Goal: Transaction & Acquisition: Obtain resource

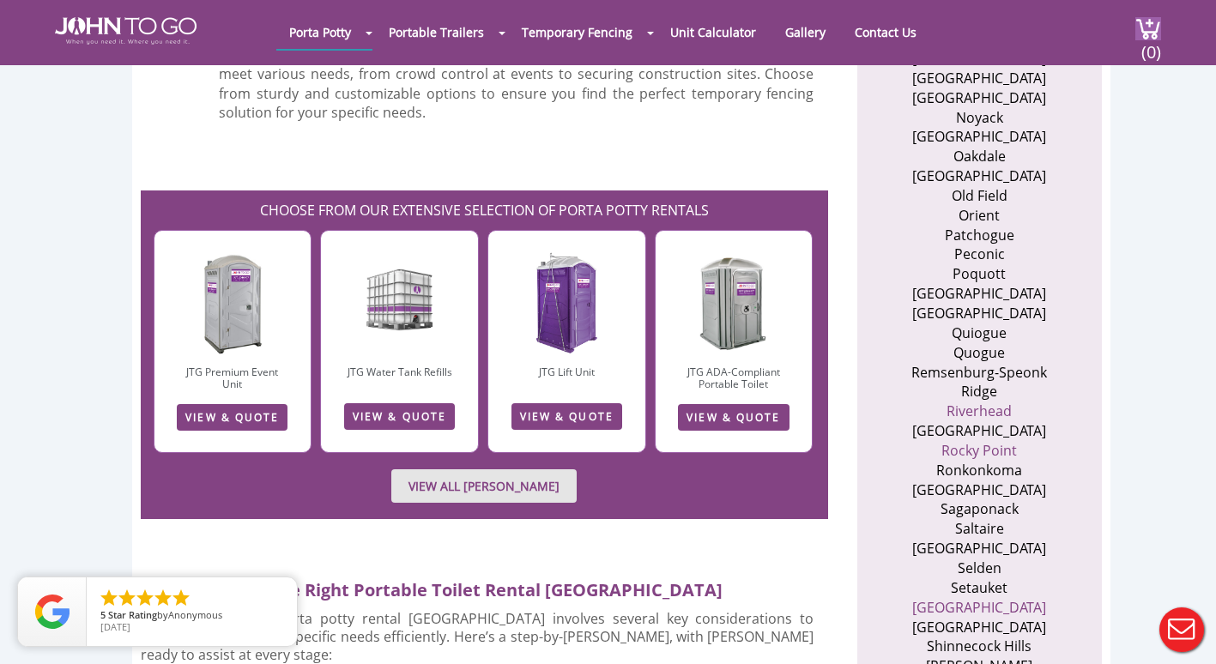
scroll to position [2660, 0]
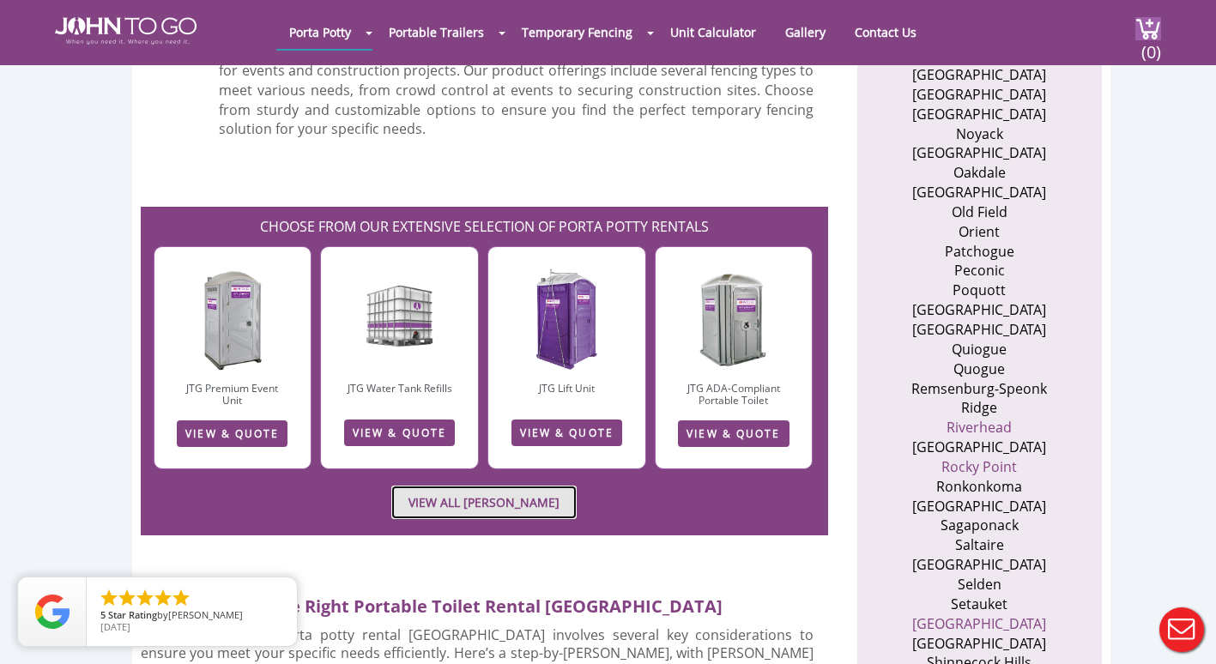
click at [453, 486] on link "VIEW ALL PORTA JOHN RENTALS" at bounding box center [483, 502] width 185 height 33
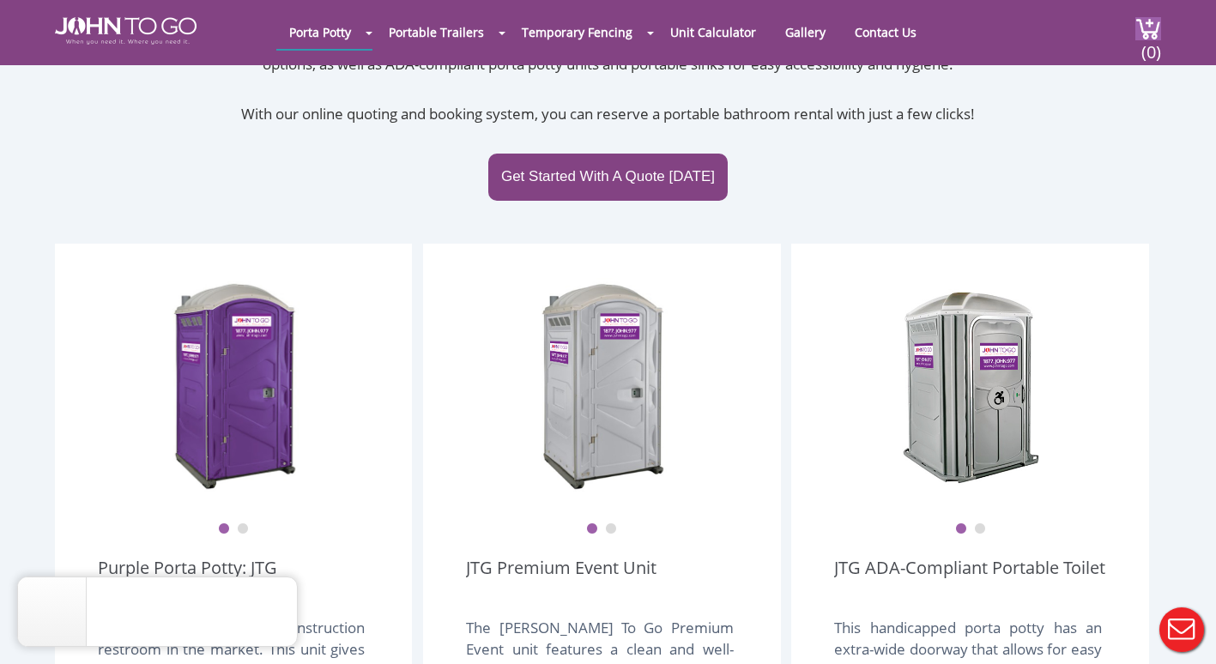
scroll to position [343, 0]
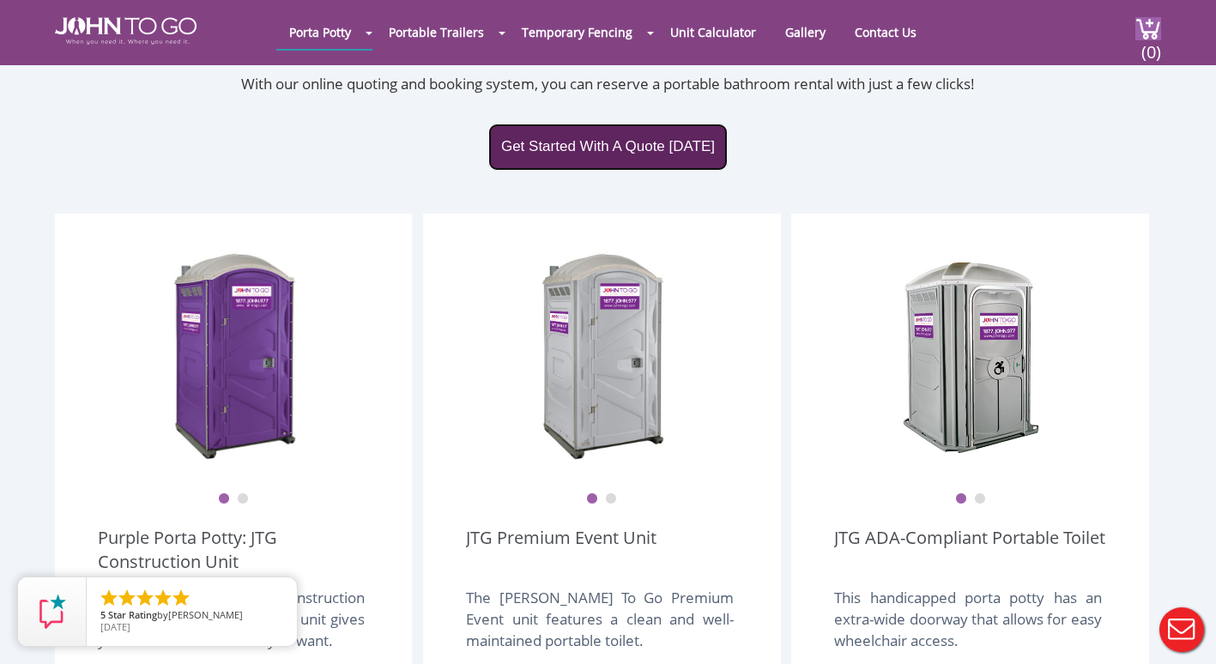
click at [606, 124] on link "Get Started With A Quote Today" at bounding box center [607, 147] width 239 height 46
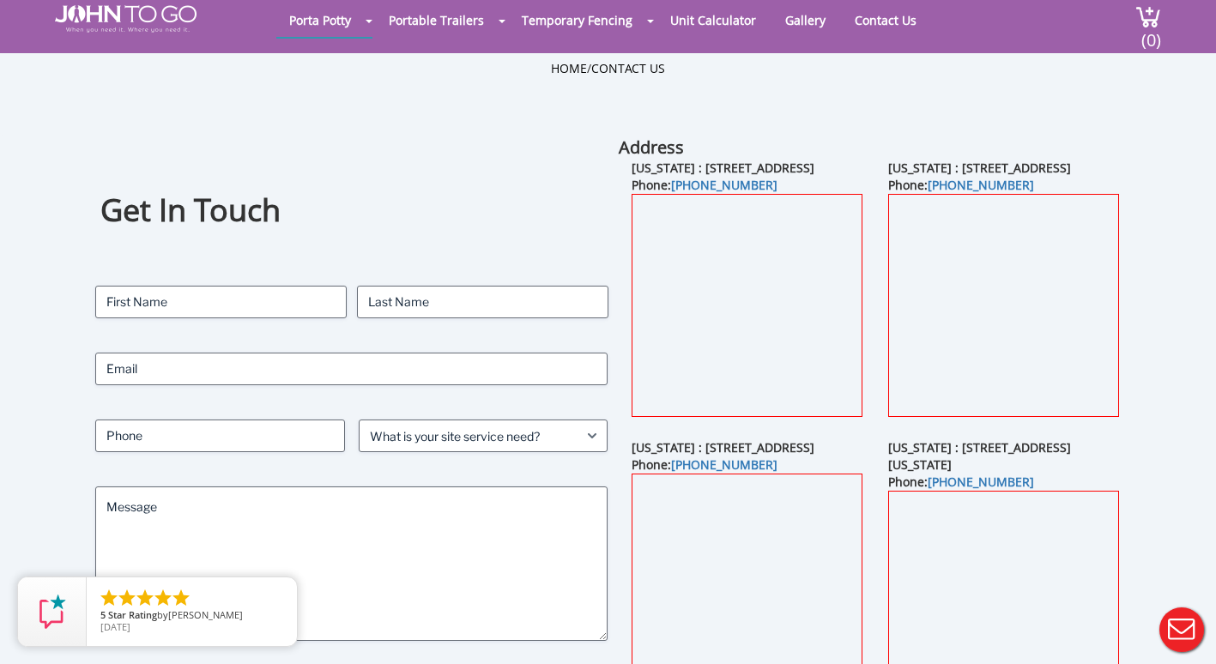
scroll to position [86, 0]
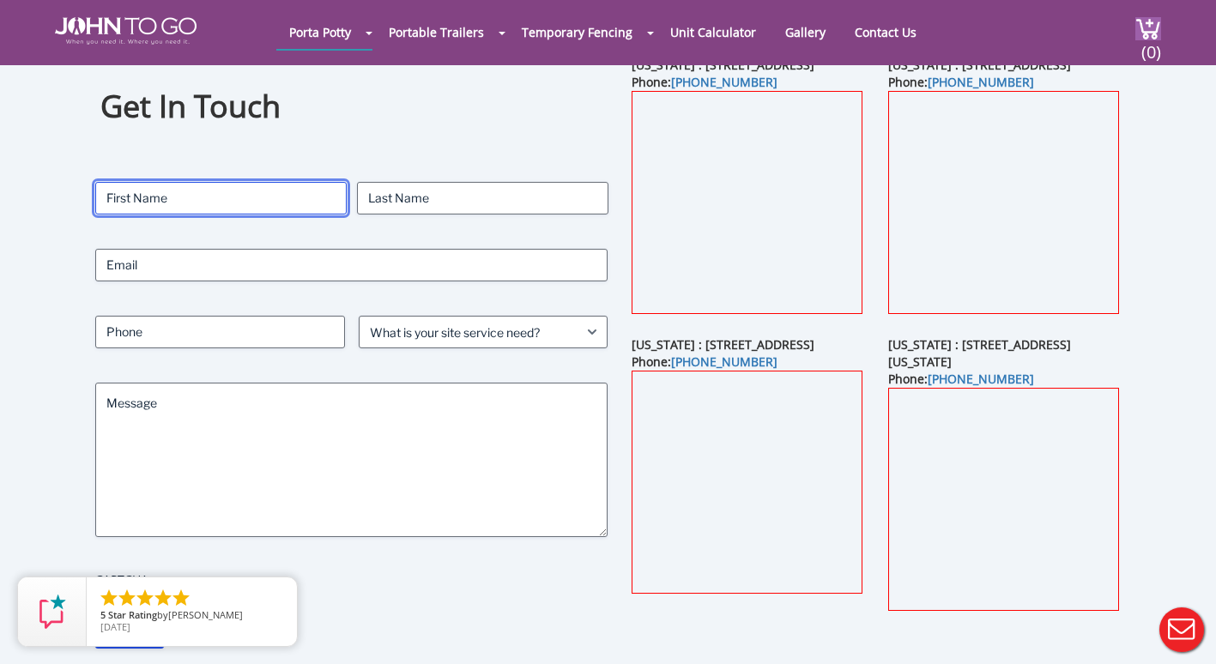
click at [166, 196] on input "First" at bounding box center [220, 198] width 251 height 33
type input "[PERSON_NAME]"
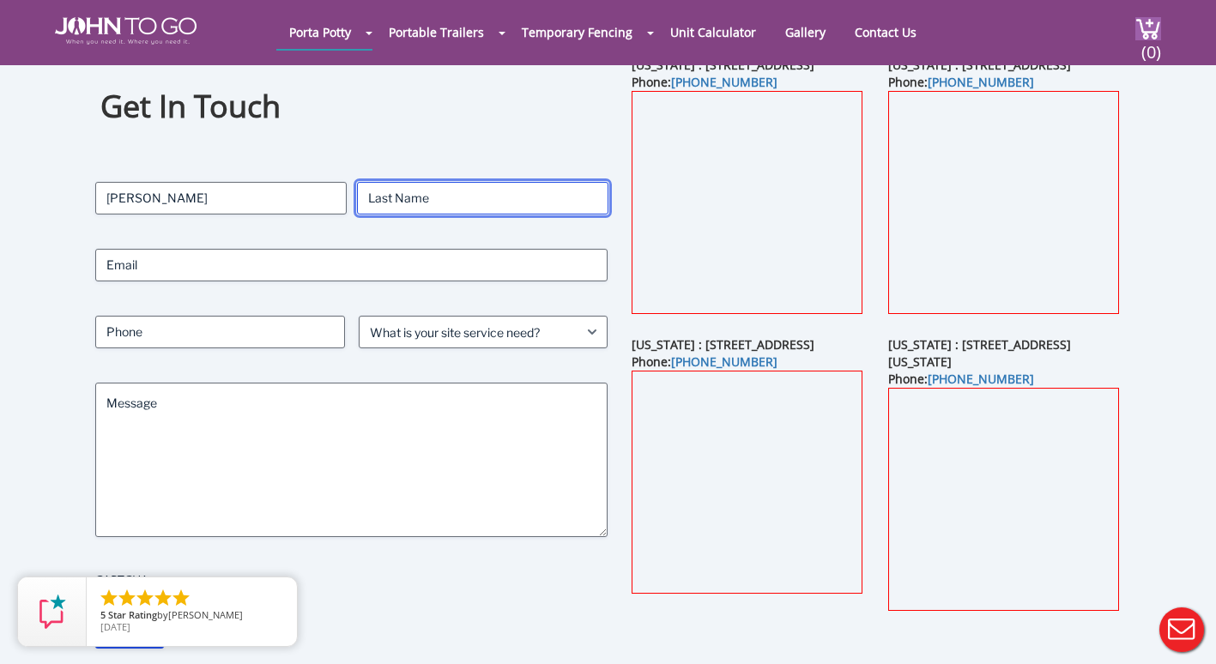
type input "[PERSON_NAME]"
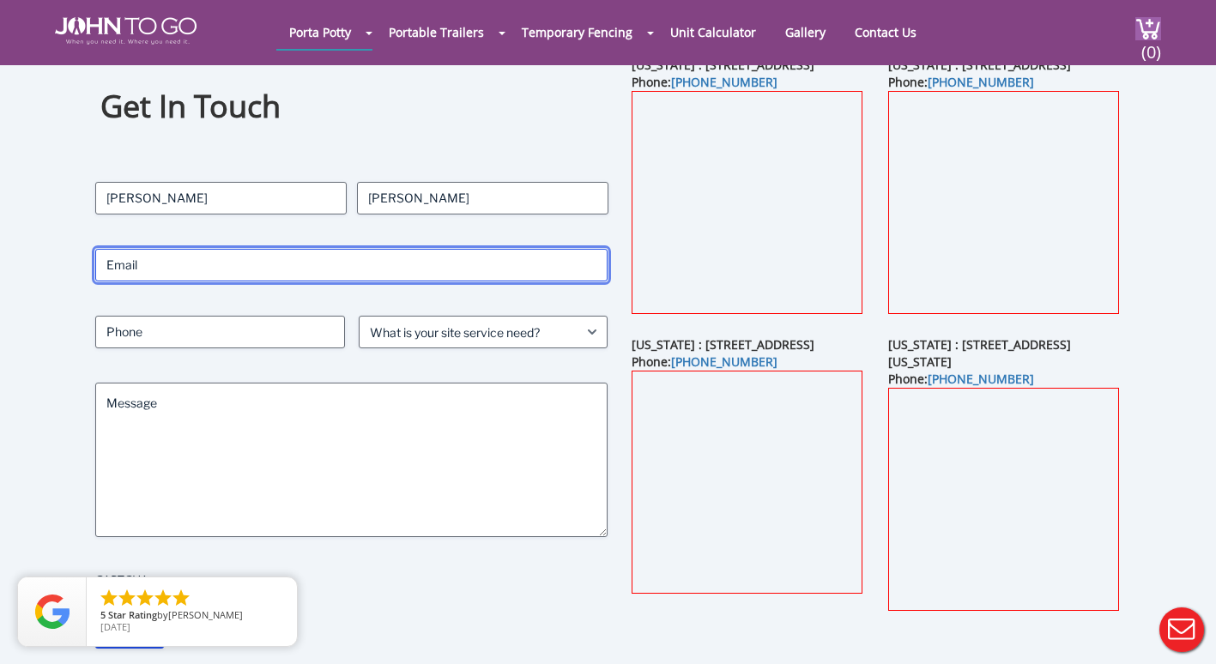
click at [178, 266] on input "Email (Required)" at bounding box center [351, 265] width 513 height 33
type input "[EMAIL_ADDRESS][DOMAIN_NAME]"
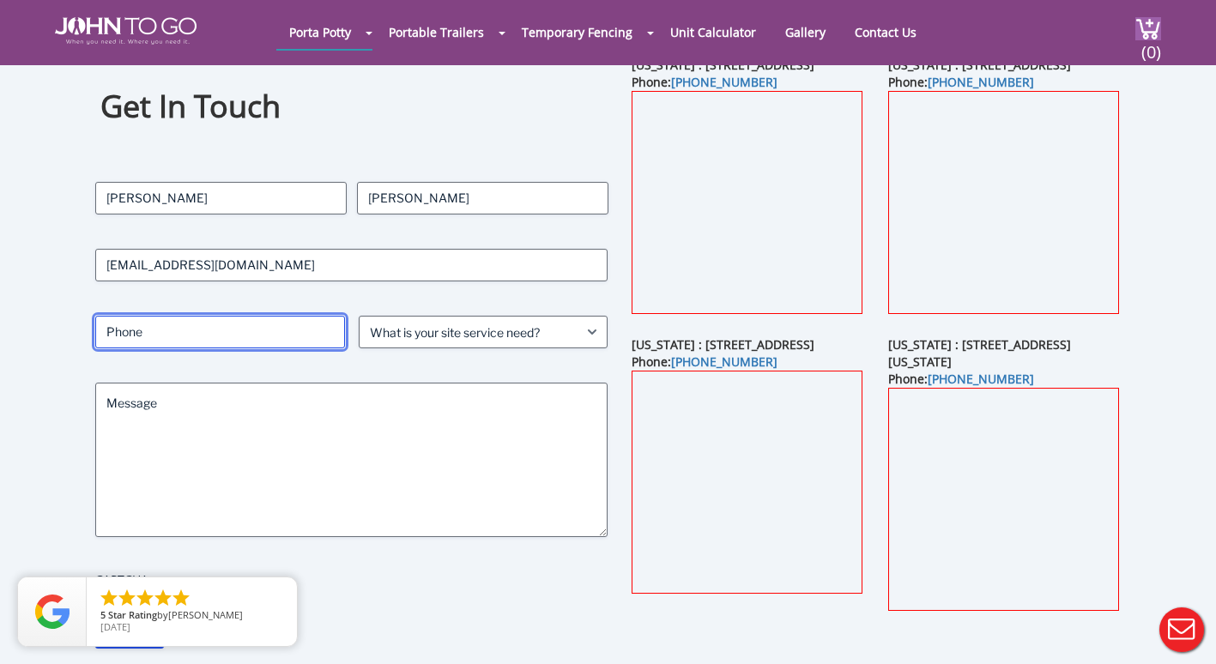
type input "8154368400"
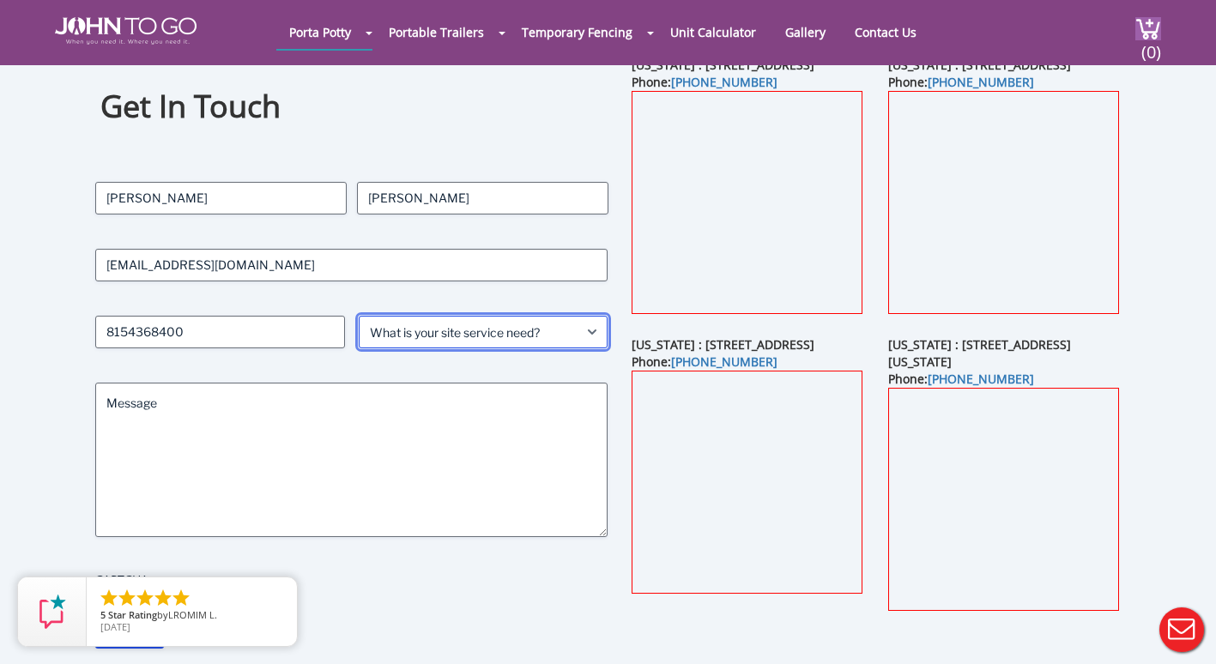
click at [422, 336] on select "What is your site service need? Consumer Construction - Commercial Construction…" at bounding box center [484, 332] width 250 height 33
select select "Construction - Commercial"
click at [359, 316] on select "What is your site service need? Consumer Construction - Commercial Construction…" at bounding box center [484, 332] width 250 height 33
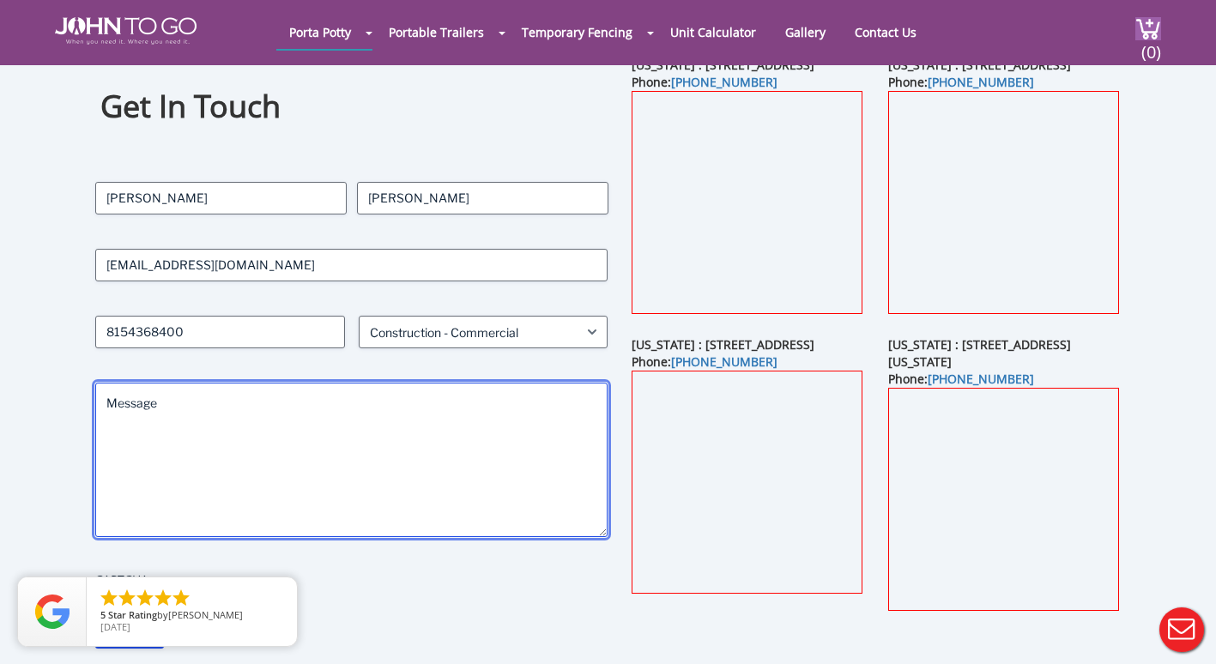
click at [267, 430] on textarea "Message" at bounding box center [351, 460] width 513 height 154
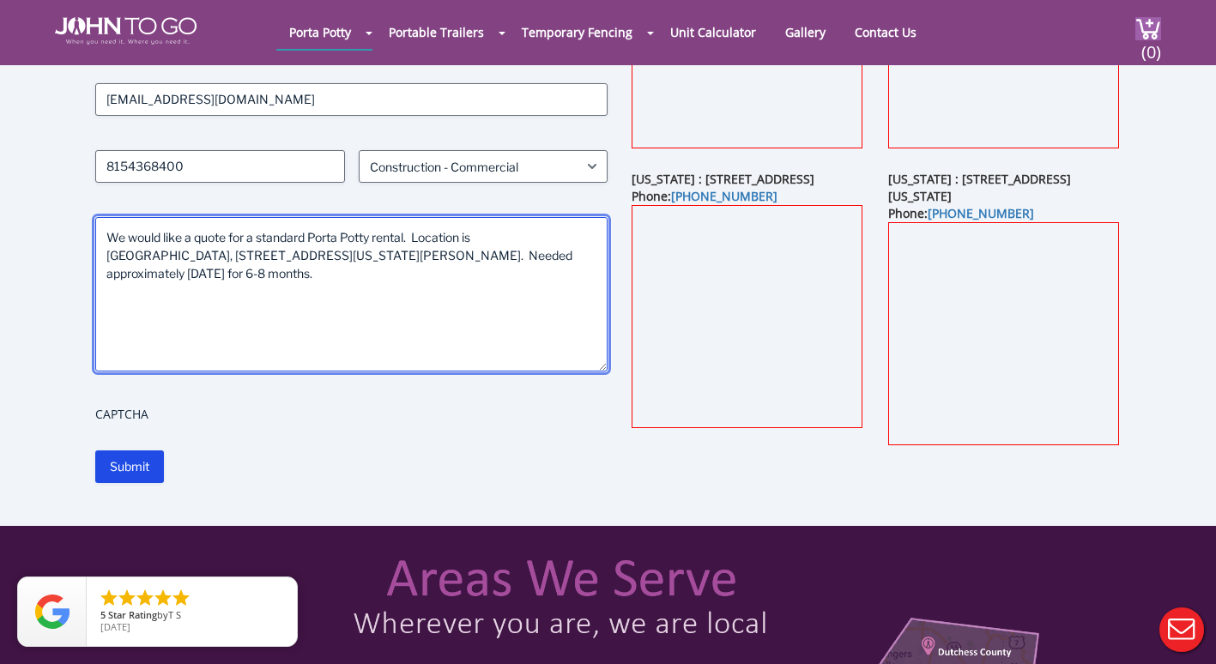
scroll to position [257, 0]
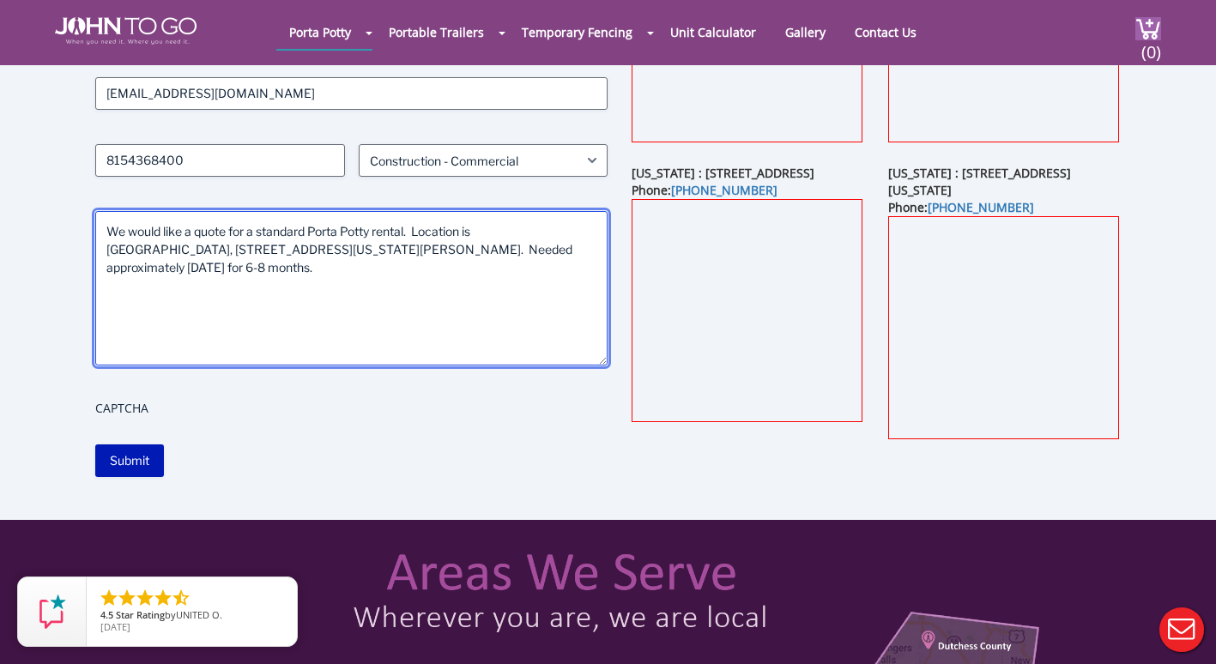
type textarea "We would like a quote for a standard Porta Potty rental. Location is [GEOGRAPHI…"
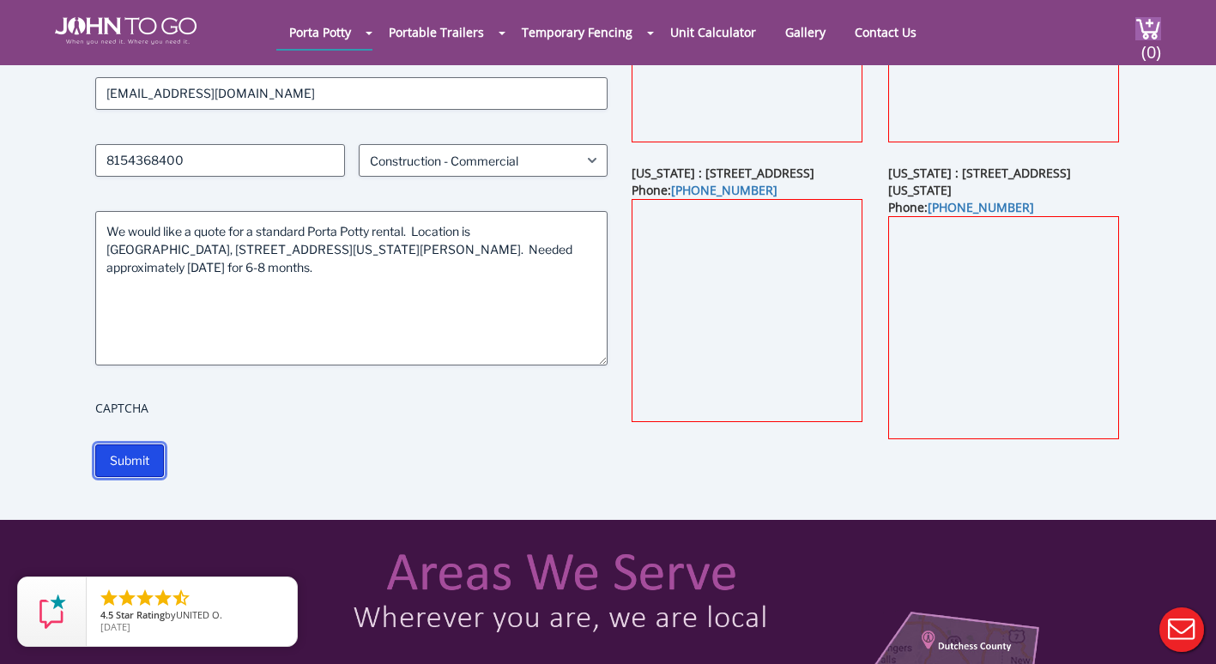
click at [123, 456] on input "Submit" at bounding box center [129, 460] width 69 height 33
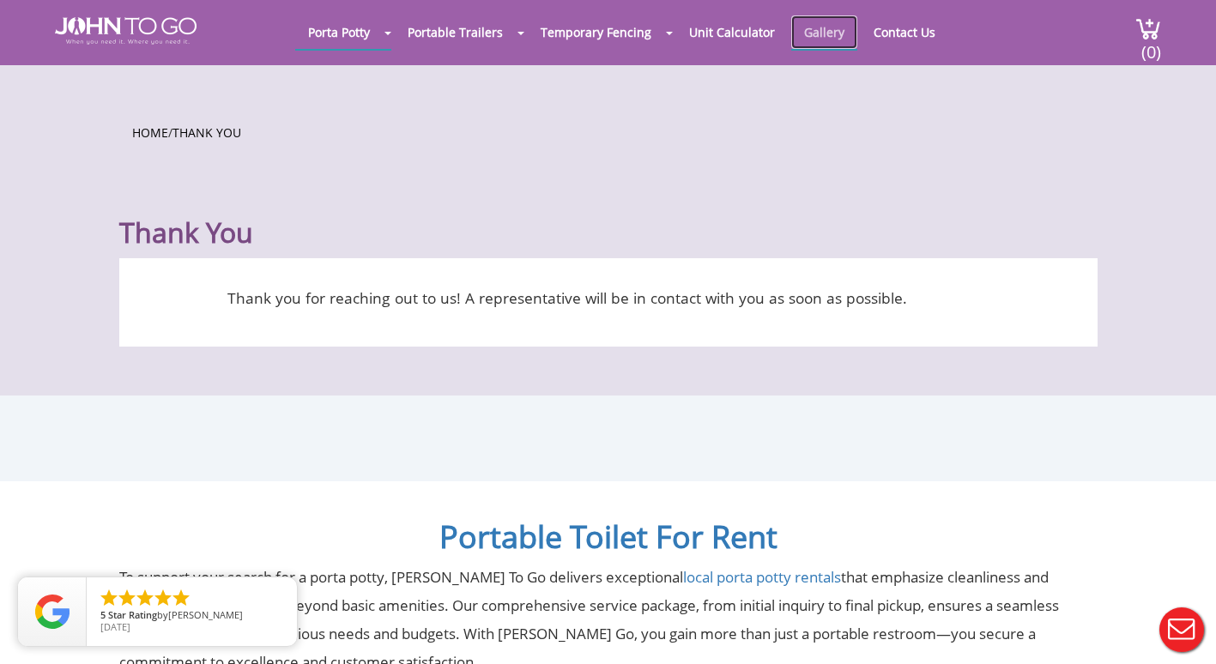
click at [807, 32] on link "Gallery" at bounding box center [824, 31] width 66 height 33
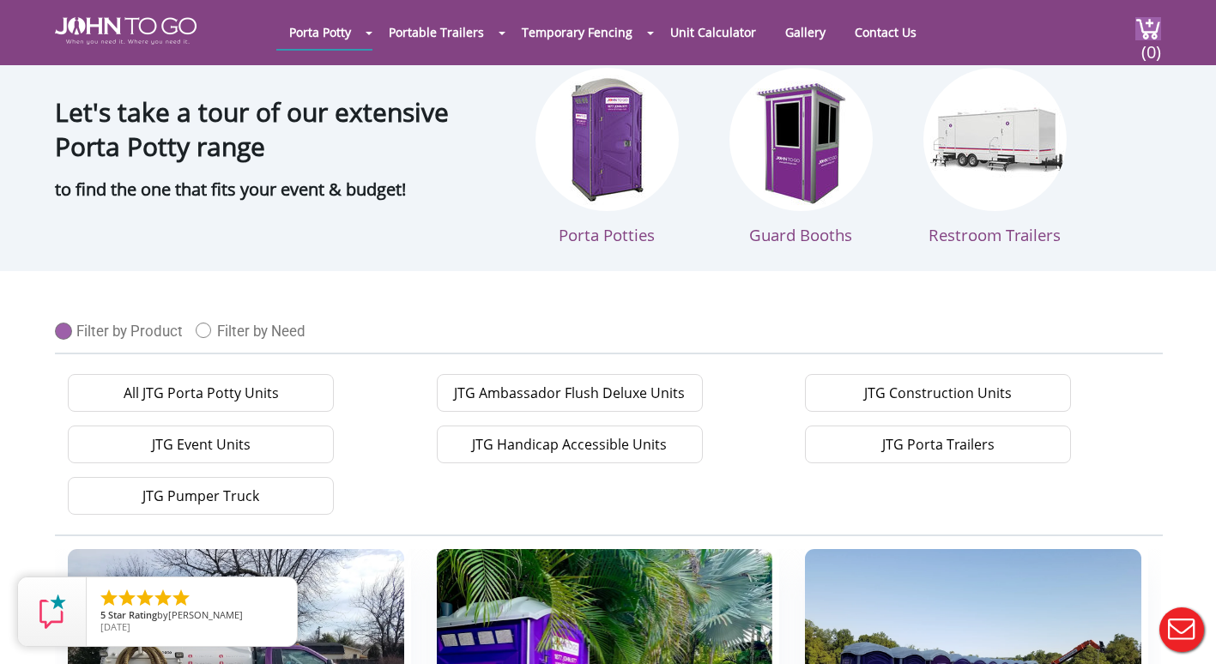
scroll to position [86, 0]
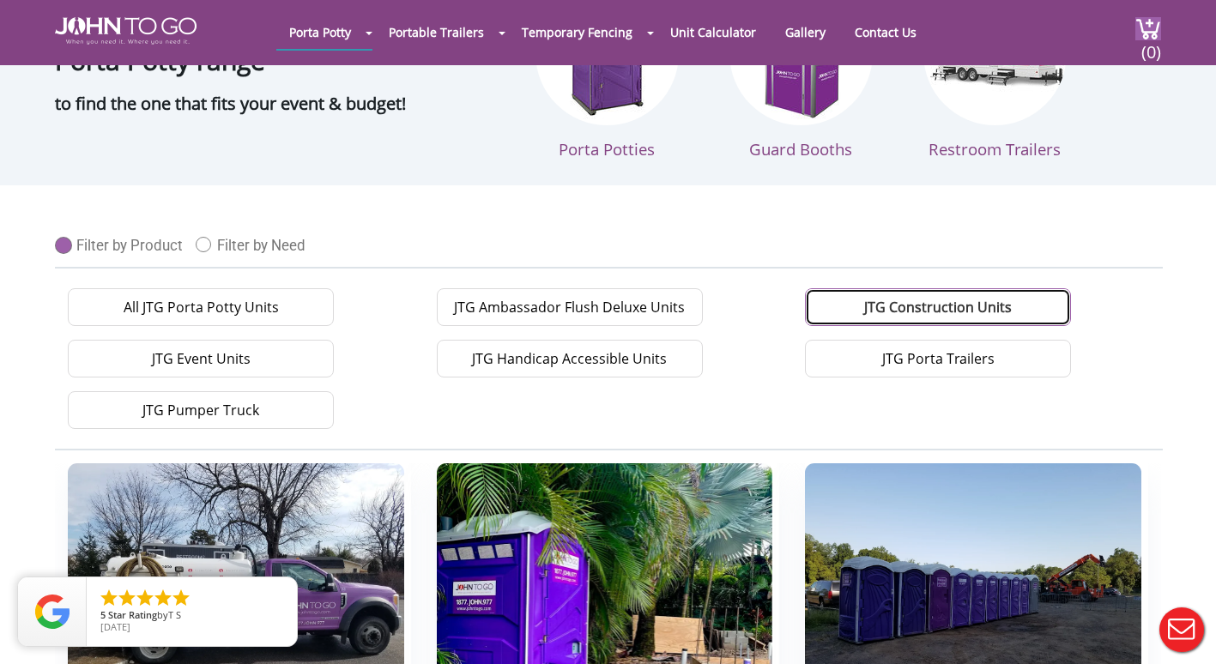
click at [925, 304] on link "JTG Construction Units" at bounding box center [938, 307] width 266 height 38
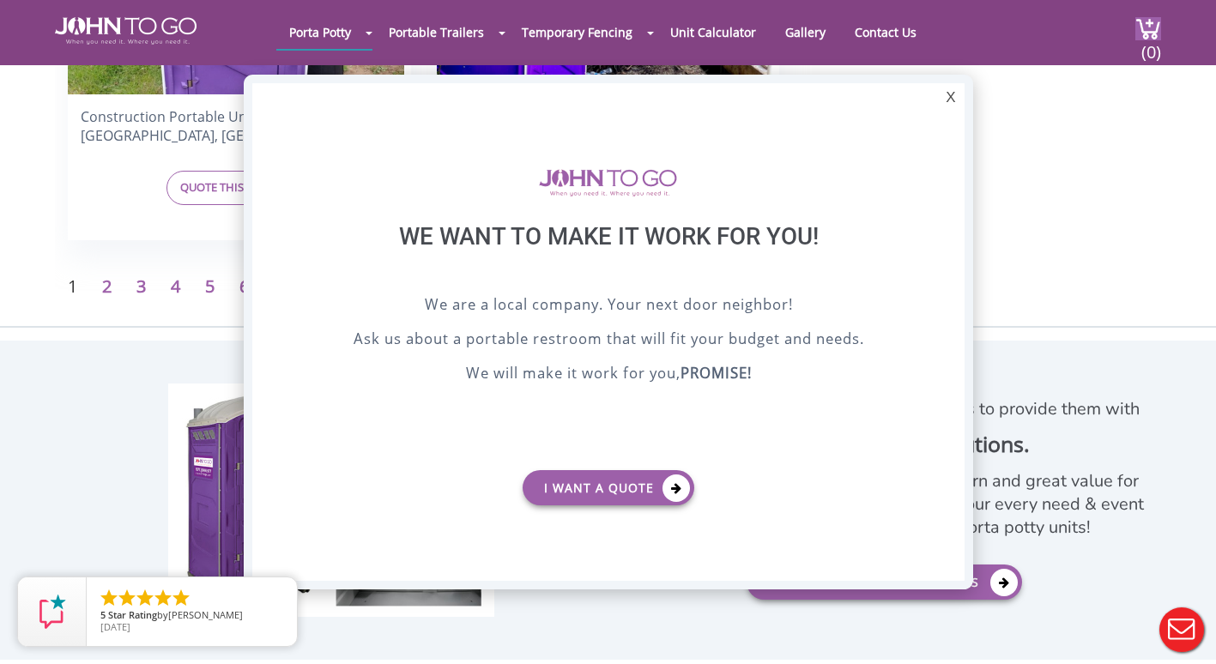
scroll to position [0, 0]
